Goal: Task Accomplishment & Management: Use online tool/utility

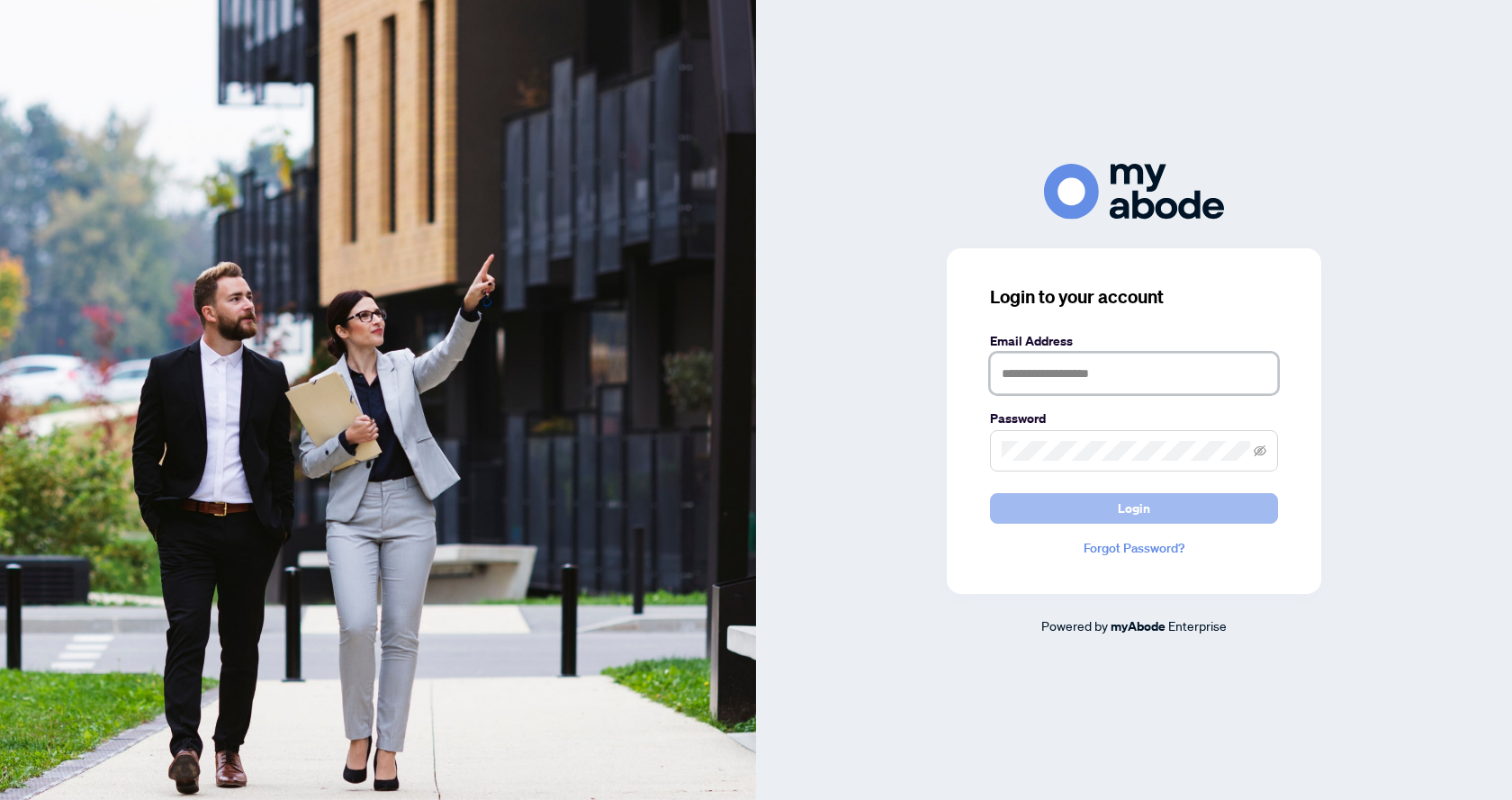
type input "**********"
click at [1104, 508] on button "Login" at bounding box center [1134, 508] width 288 height 31
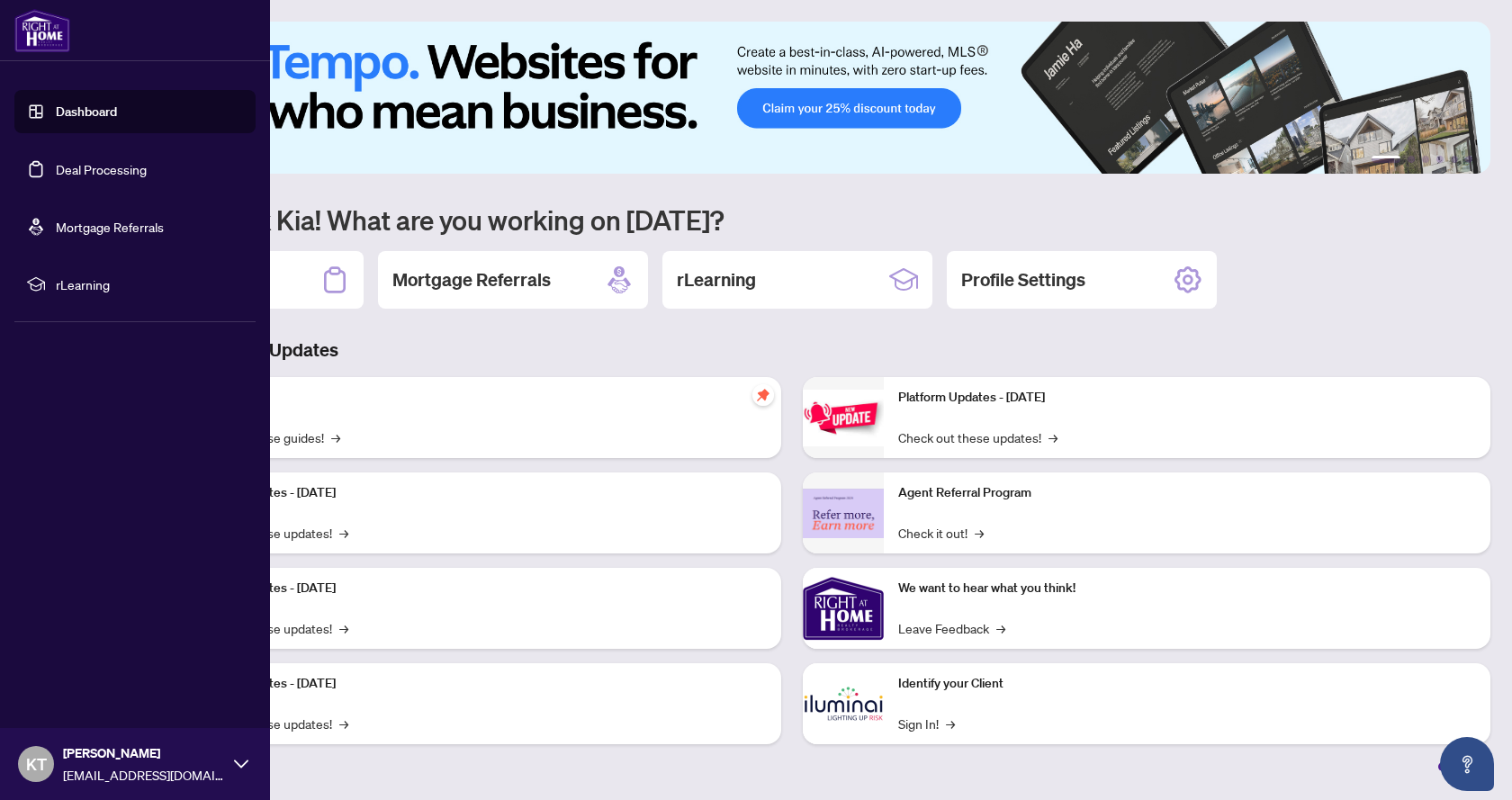
click at [68, 167] on link "Deal Processing" at bounding box center [101, 169] width 91 height 16
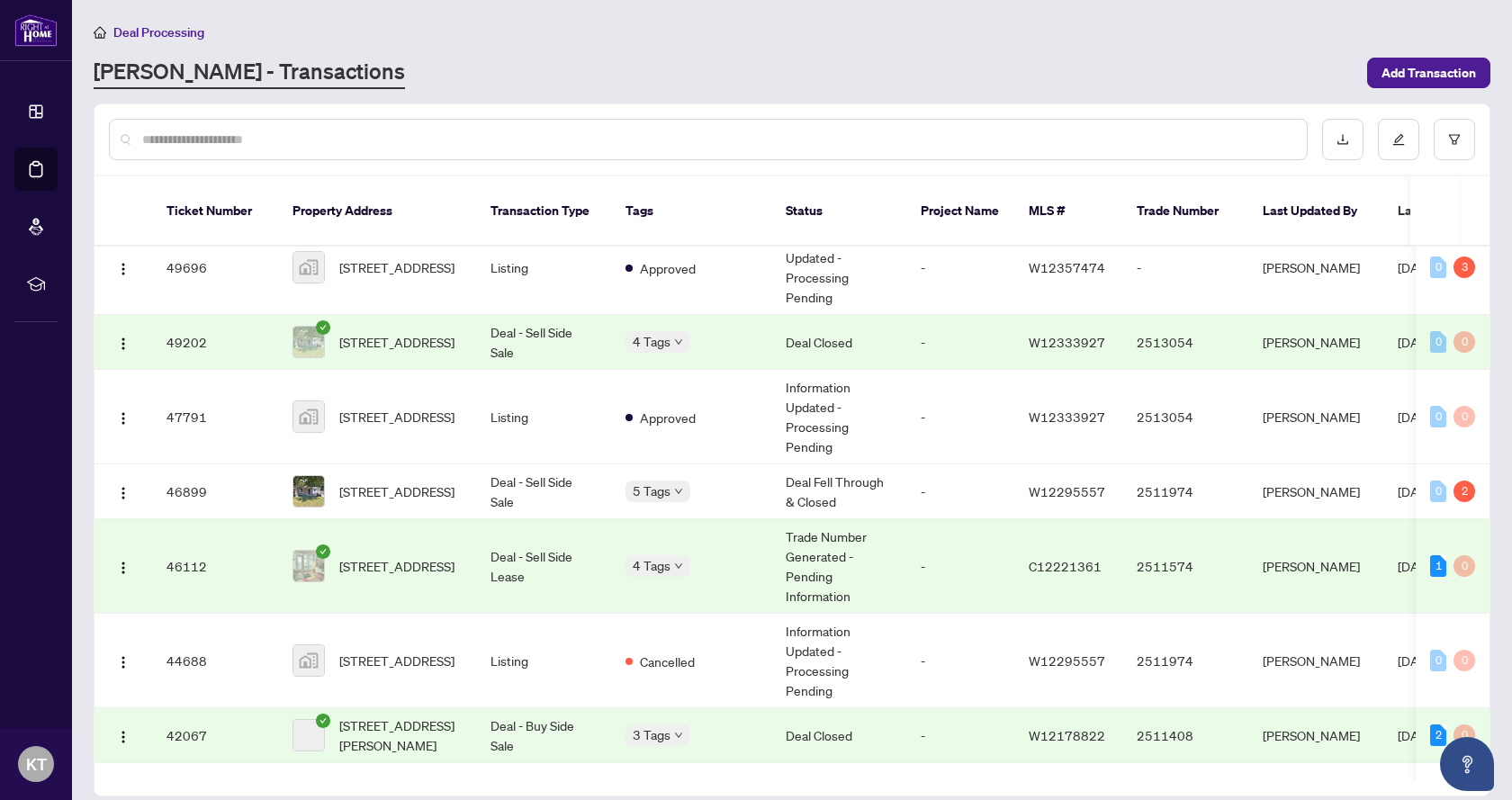
scroll to position [180, 0]
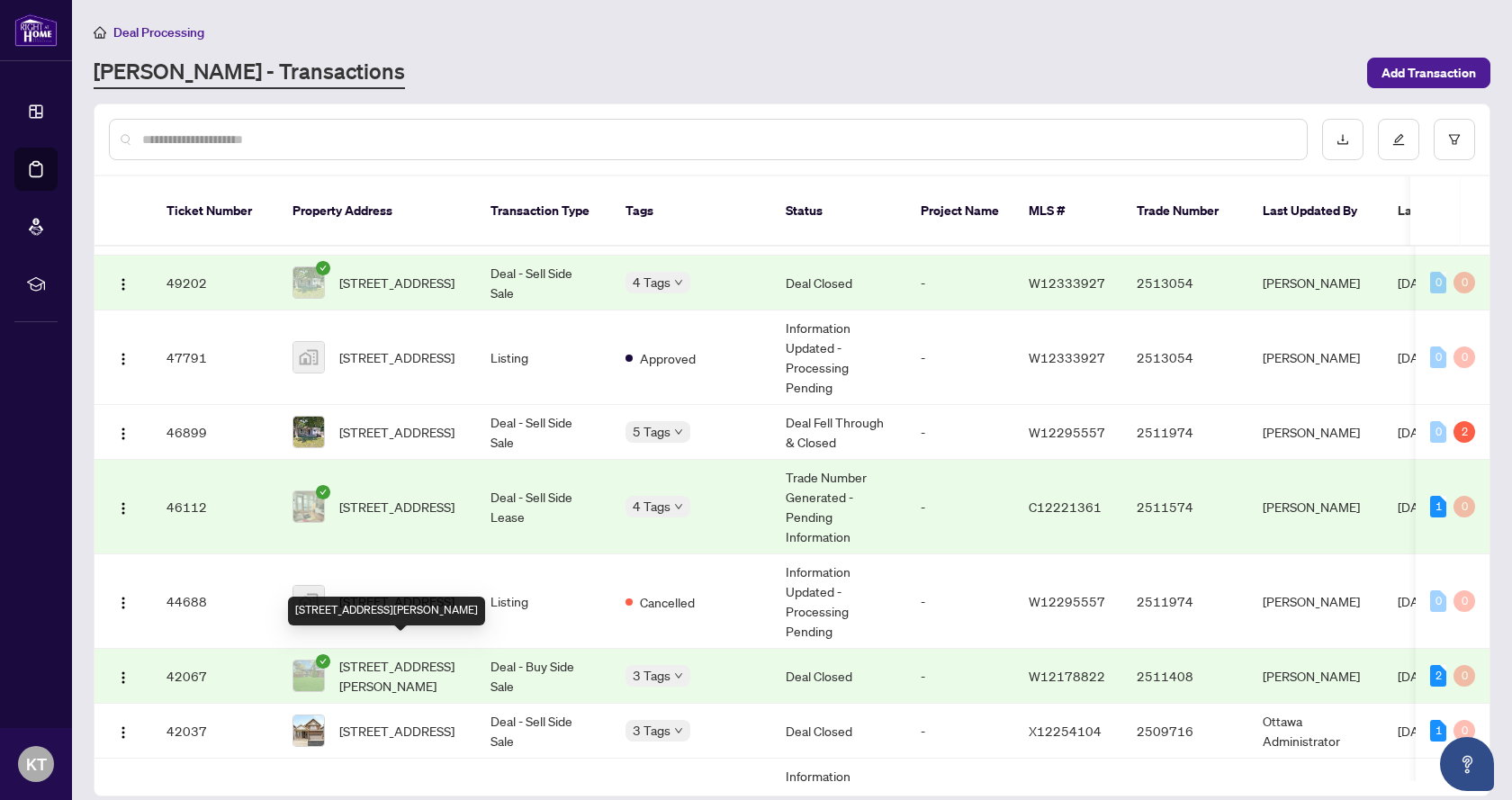
click at [397, 656] on span "[STREET_ADDRESS][PERSON_NAME]" at bounding box center [400, 675] width 122 height 40
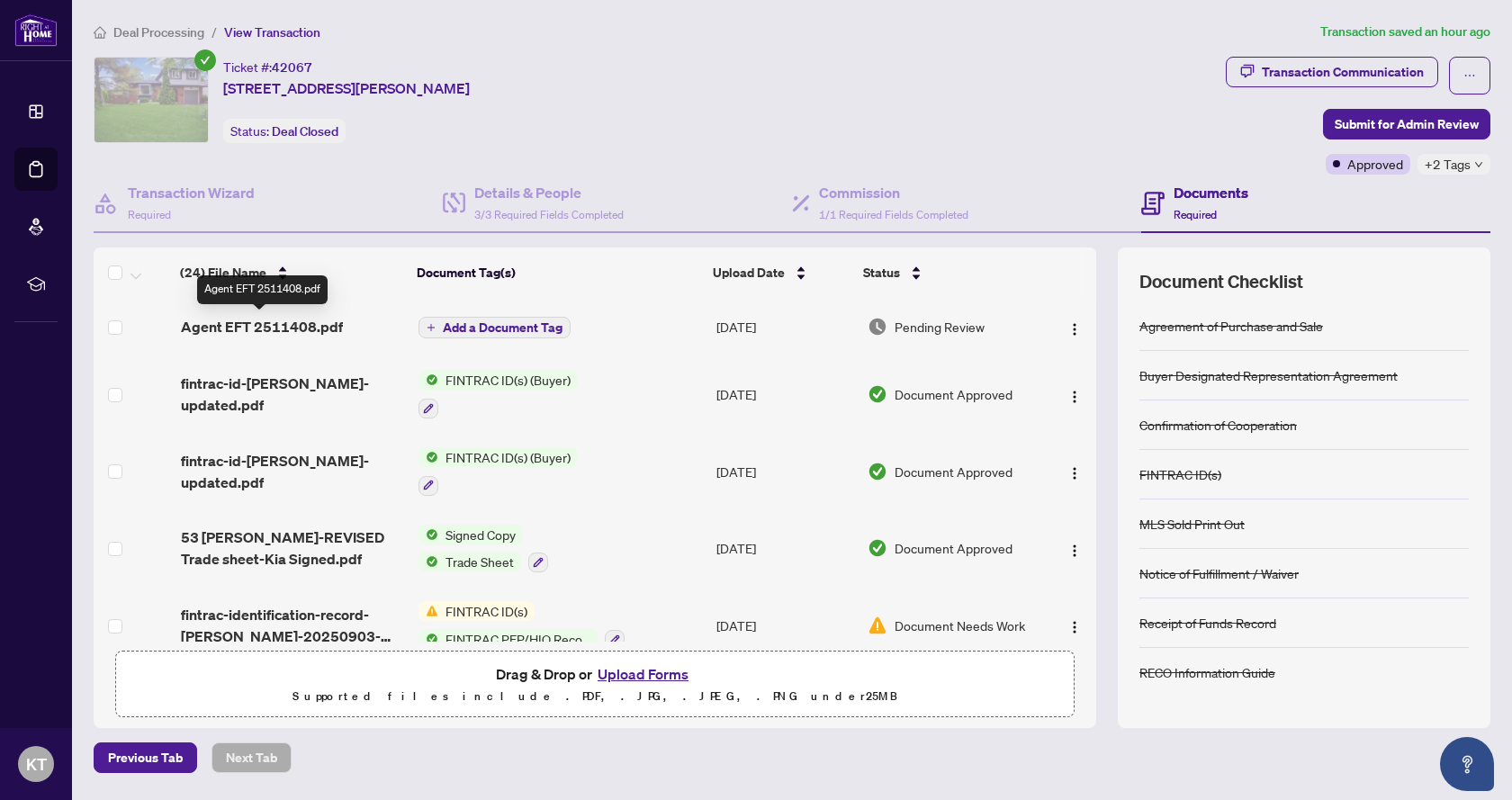
click at [242, 326] on span "Agent EFT 2511408.pdf" at bounding box center [261, 327] width 162 height 22
